Goal: Transaction & Acquisition: Purchase product/service

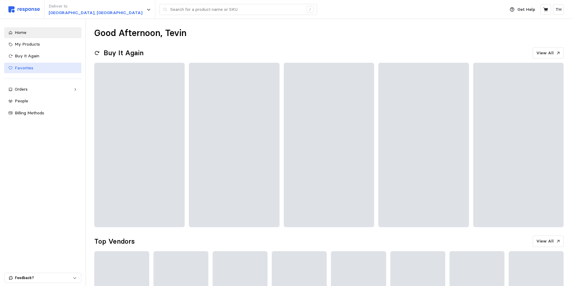
click at [29, 67] on span "Favorites" at bounding box center [24, 67] width 19 height 5
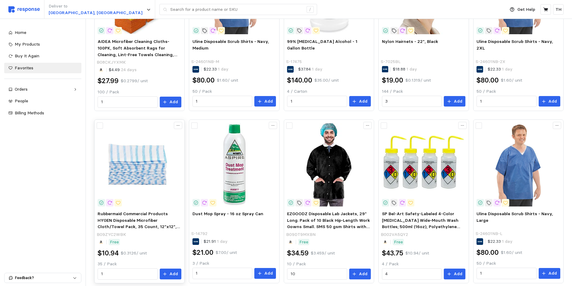
scroll to position [180, 0]
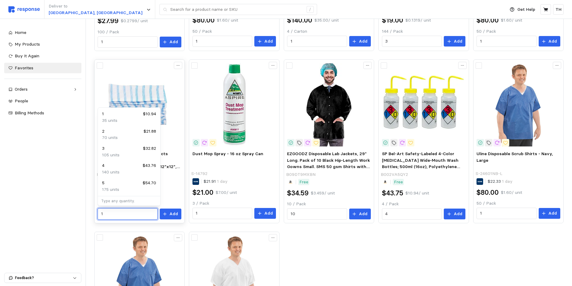
drag, startPoint x: 114, startPoint y: 213, endPoint x: 99, endPoint y: 214, distance: 15.1
click at [99, 214] on div "1" at bounding box center [128, 213] width 60 height 11
click at [142, 217] on input "1" at bounding box center [127, 214] width 53 height 11
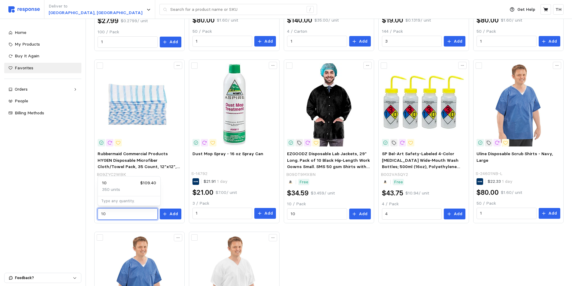
type input "10"
click at [124, 176] on body "Deliver to [GEOGRAPHIC_DATA], [GEOGRAPHIC_DATA] / Get Help TH / Home My Product…" at bounding box center [286, 120] width 572 height 600
click at [171, 215] on p "Add" at bounding box center [173, 214] width 9 height 7
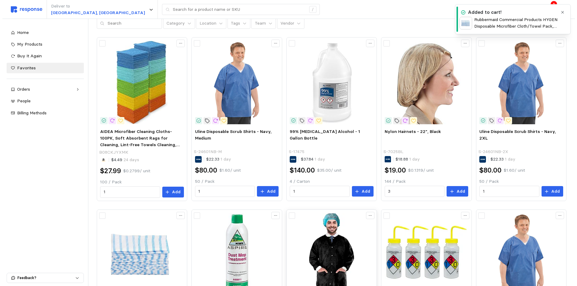
scroll to position [0, 0]
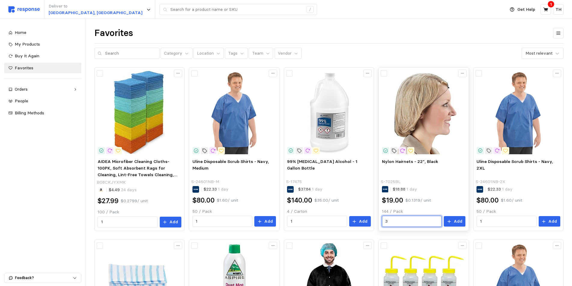
click at [403, 219] on input "3" at bounding box center [411, 221] width 53 height 11
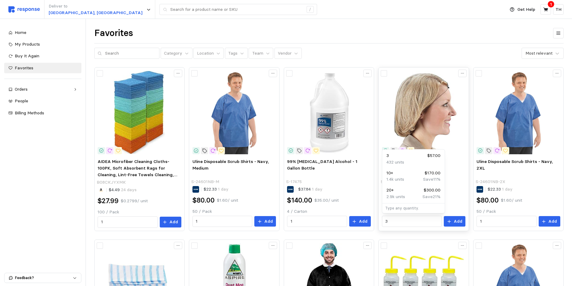
click at [395, 230] on div "Nylon Hairnets - 22", Black S-7025BL $18.88 1 day $19.00 $0.1319 / unit 144 / P…" at bounding box center [423, 149] width 90 height 164
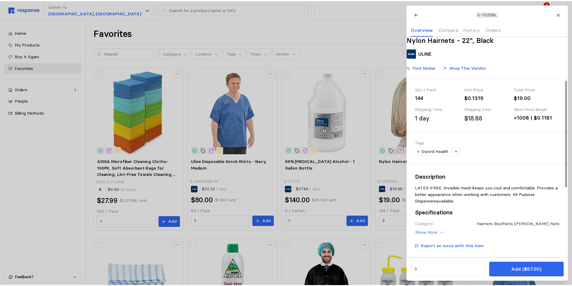
scroll to position [120, 0]
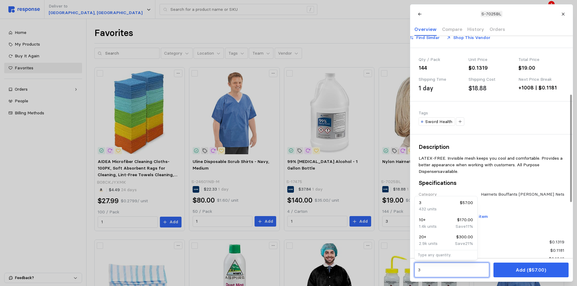
click at [435, 270] on input "3" at bounding box center [451, 270] width 68 height 11
drag, startPoint x: 423, startPoint y: 269, endPoint x: 417, endPoint y: 269, distance: 6.9
click at [417, 269] on div "3" at bounding box center [451, 270] width 75 height 15
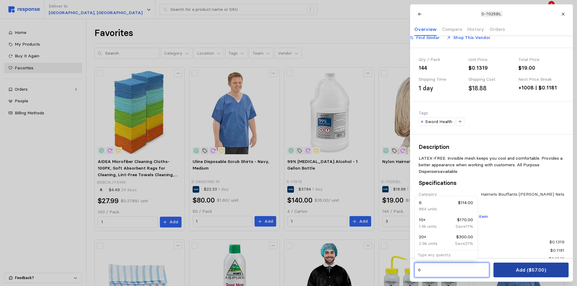
type input "6"
click at [514, 271] on button "Add ($57.00)" at bounding box center [530, 270] width 75 height 15
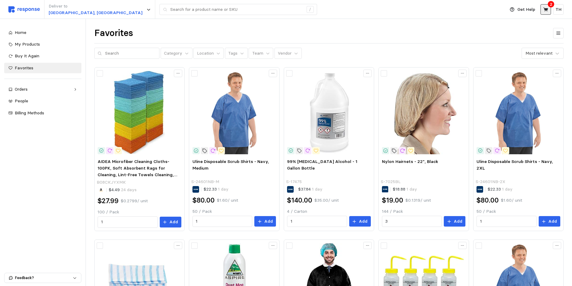
click at [546, 12] on icon at bounding box center [545, 9] width 5 height 5
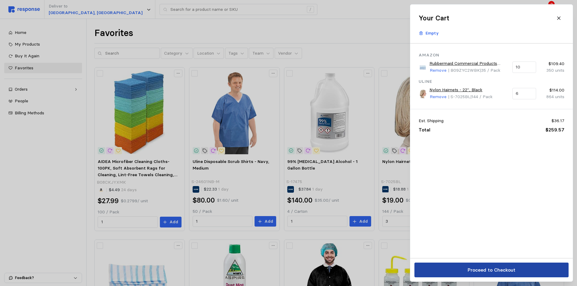
click at [498, 270] on p "Proceed to Checkout" at bounding box center [491, 270] width 48 height 8
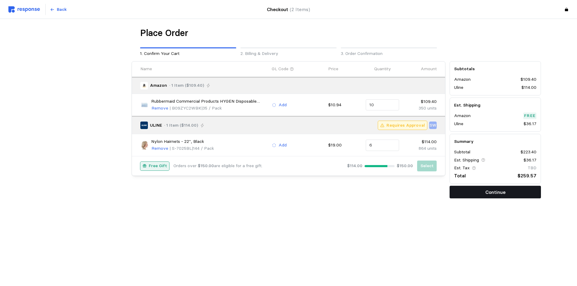
click at [478, 196] on button "Continue" at bounding box center [494, 192] width 91 height 13
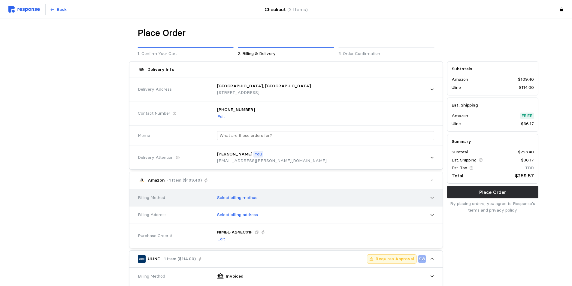
click at [262, 195] on div "Select billing method" at bounding box center [323, 197] width 221 height 15
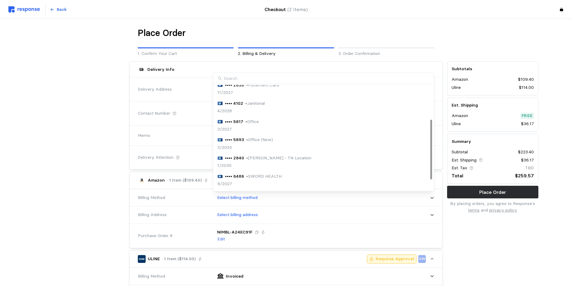
scroll to position [78, 0]
click at [287, 161] on div "•••• 6486 • SWORD HEALTH 9/2027" at bounding box center [323, 163] width 212 height 14
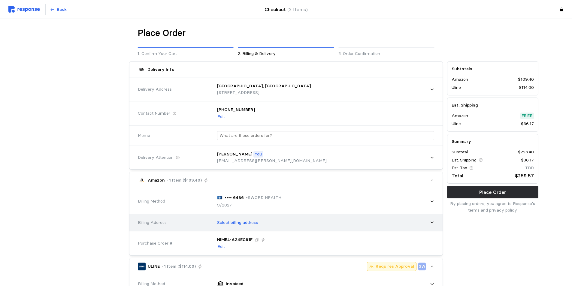
click at [262, 229] on div "Select billing address" at bounding box center [323, 222] width 221 height 15
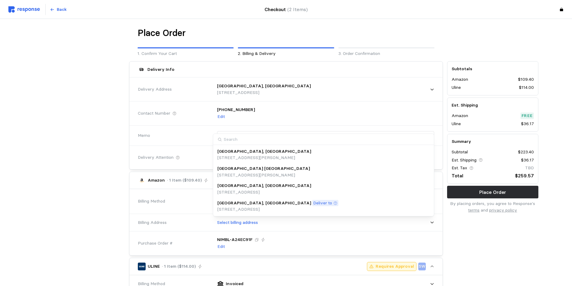
click at [257, 209] on p "[STREET_ADDRESS]" at bounding box center [277, 209] width 121 height 7
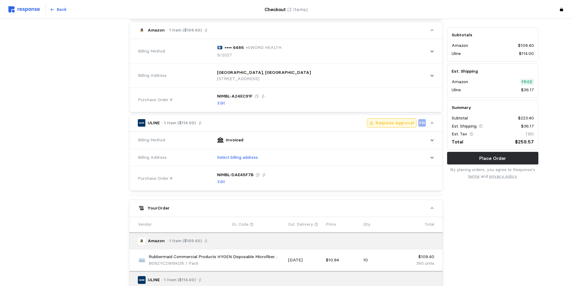
scroll to position [180, 0]
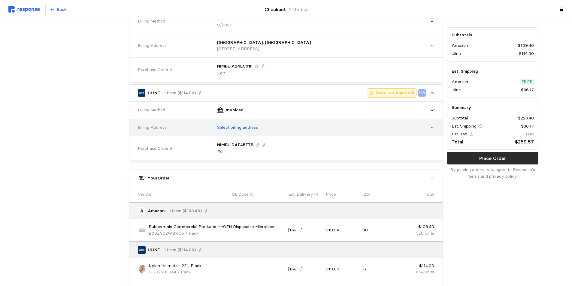
click at [264, 128] on div "Select billing address" at bounding box center [323, 127] width 221 height 15
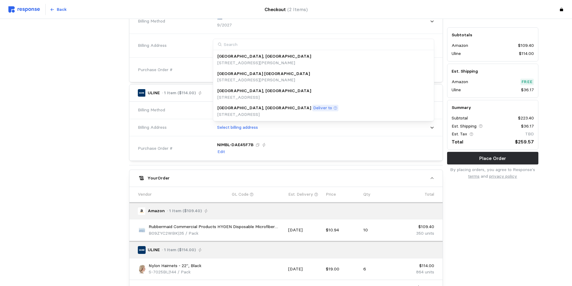
click at [312, 110] on div "Deliver to" at bounding box center [325, 108] width 26 height 7
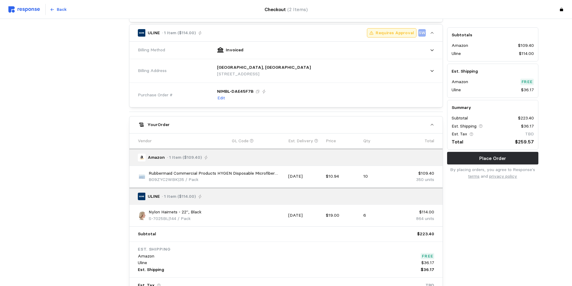
scroll to position [297, 0]
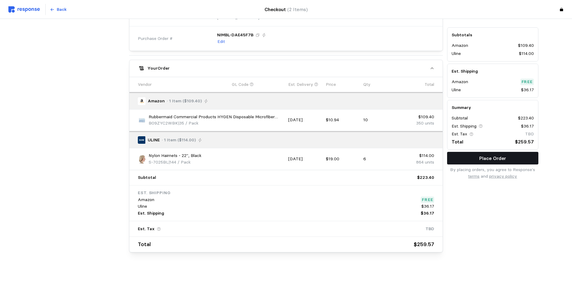
click at [488, 158] on p "Place Order" at bounding box center [492, 159] width 27 height 8
